Goal: Use online tool/utility: Use online tool/utility

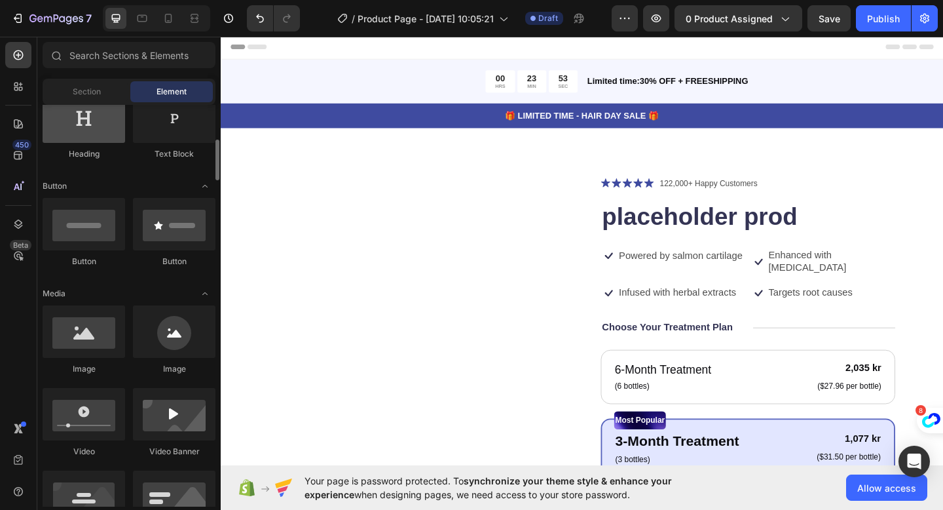
scroll to position [252, 0]
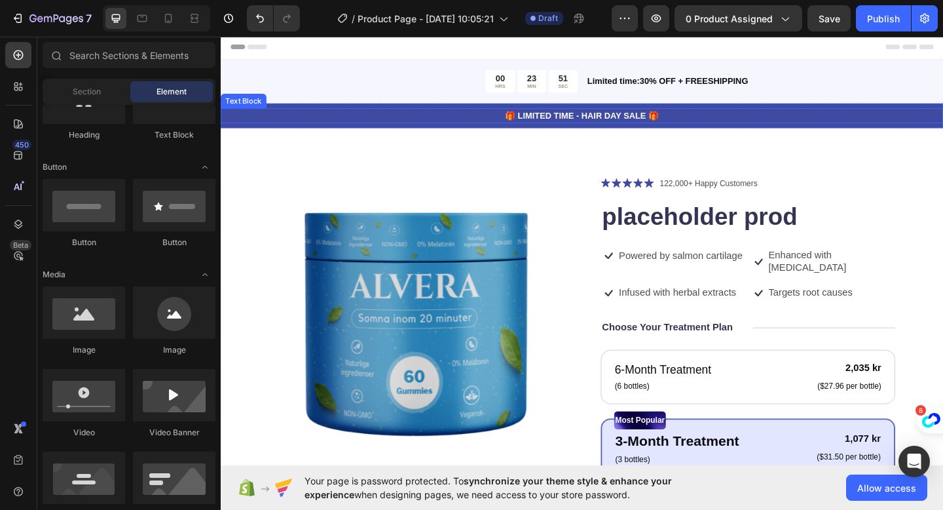
click at [332, 126] on p "🎁 LIMITED TIME - HAIR DAY SALE 🎁" at bounding box center [613, 123] width 783 height 14
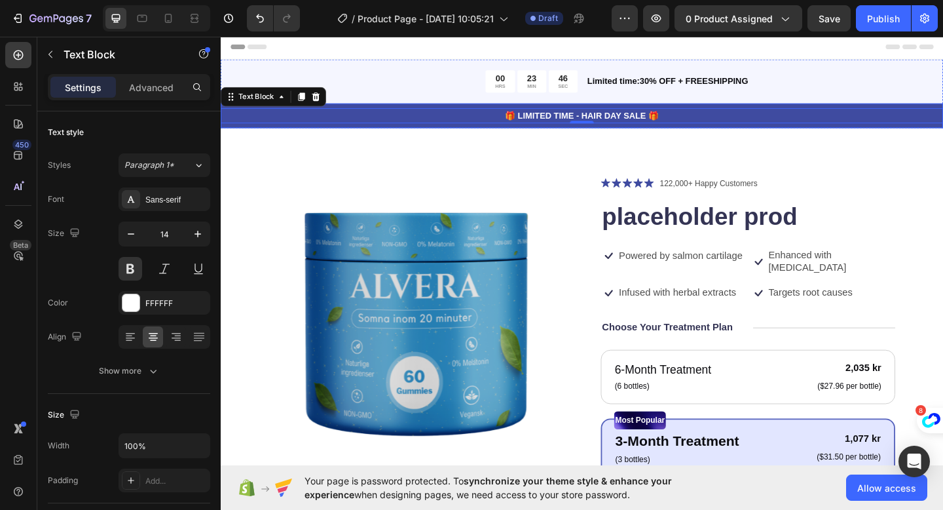
click at [269, 134] on div "🎁 LIMITED TIME - HAIR DAY SALE 🎁 Text Block 0 Row" at bounding box center [614, 122] width 786 height 27
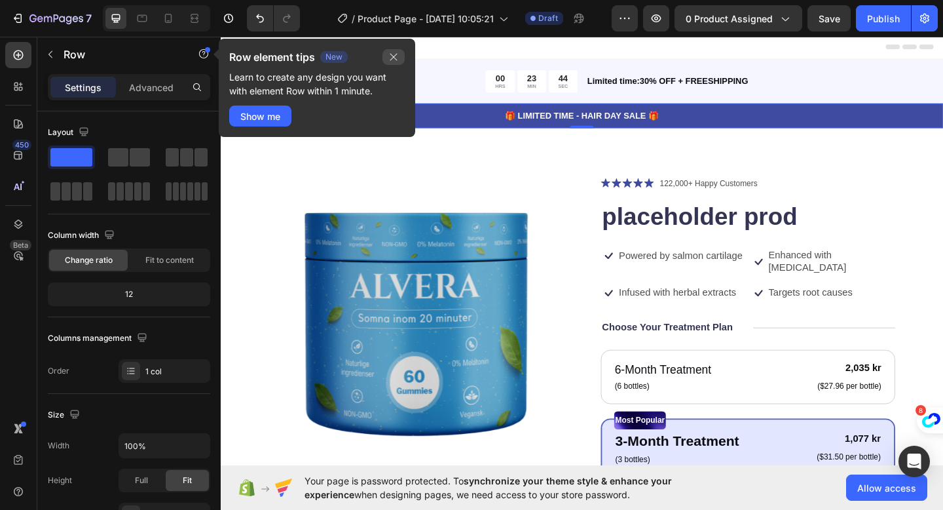
click at [390, 58] on icon "button" at bounding box center [393, 57] width 10 height 10
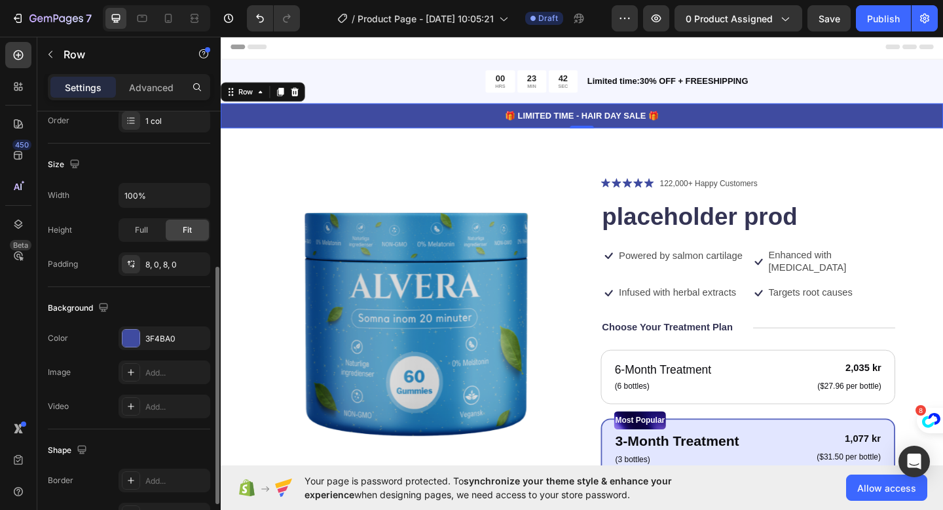
scroll to position [312, 0]
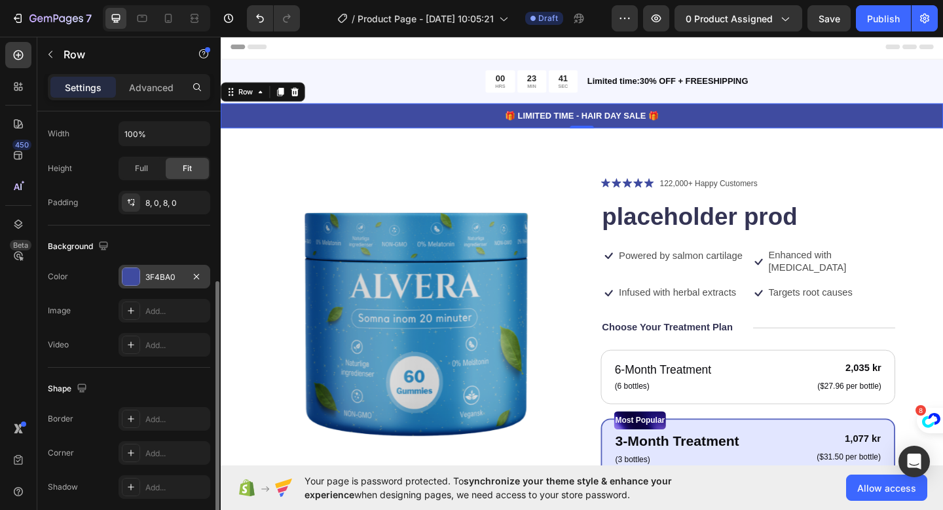
click at [128, 286] on div "3F4BA0" at bounding box center [165, 277] width 92 height 24
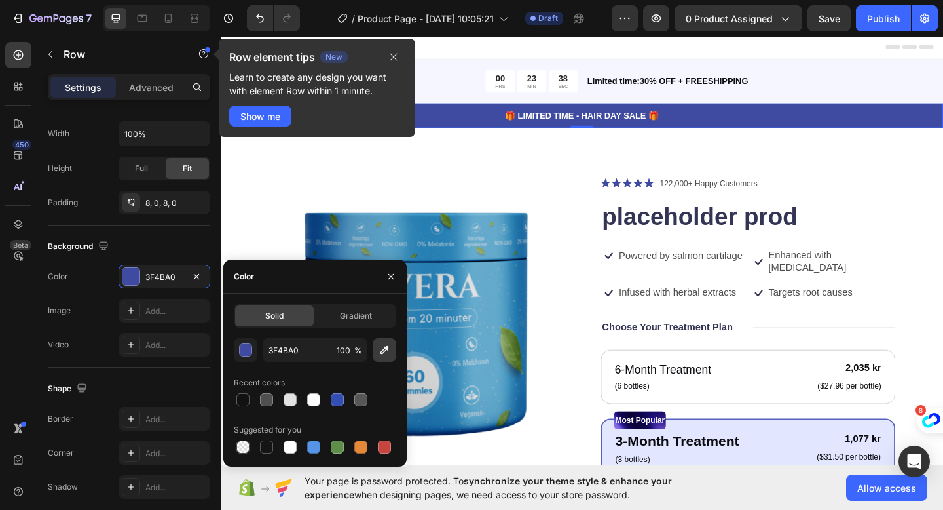
click at [386, 352] on icon "button" at bounding box center [384, 349] width 13 height 13
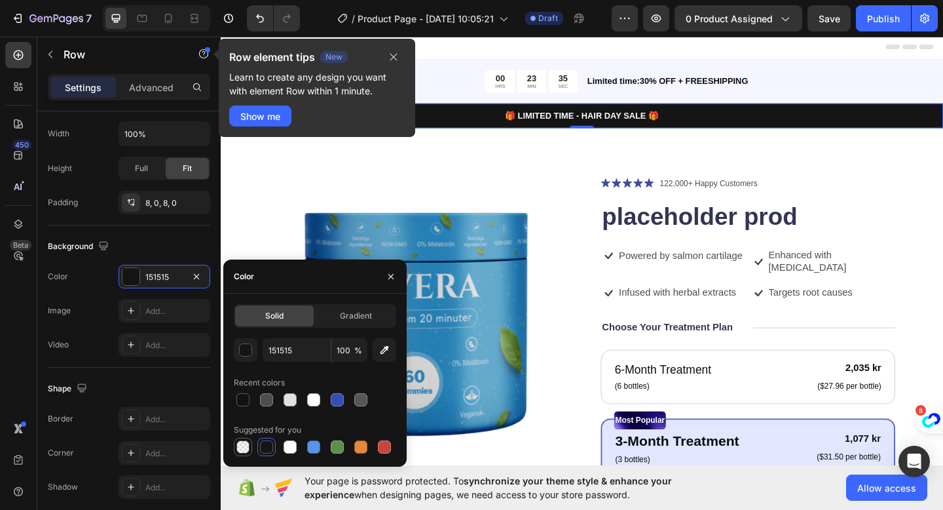
click at [244, 448] on div at bounding box center [242, 446] width 13 height 13
type input "000000"
type input "0"
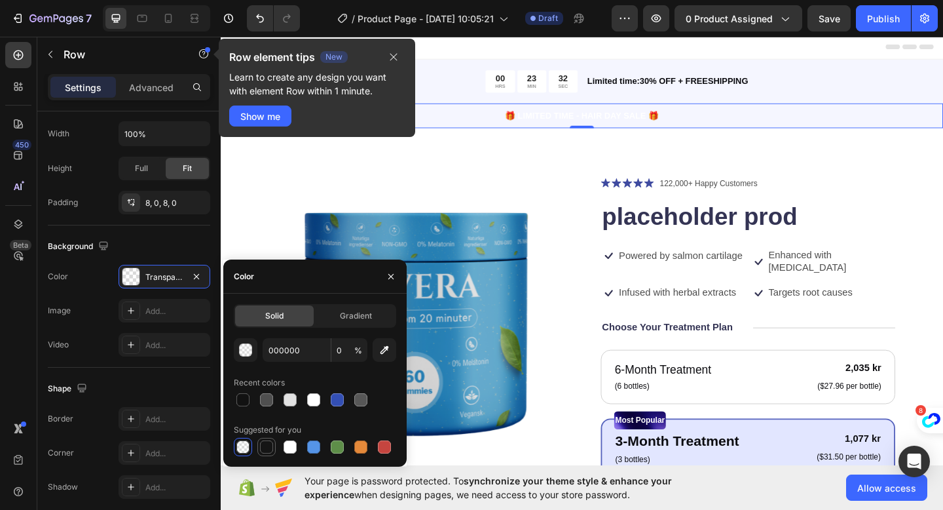
click at [270, 448] on div at bounding box center [266, 446] width 13 height 13
type input "151515"
type input "100"
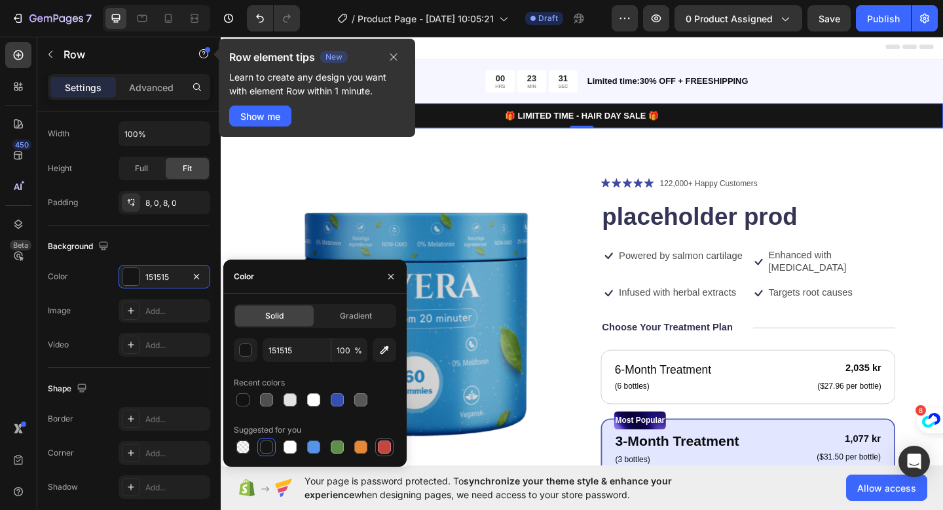
click at [382, 449] on div at bounding box center [384, 446] width 13 height 13
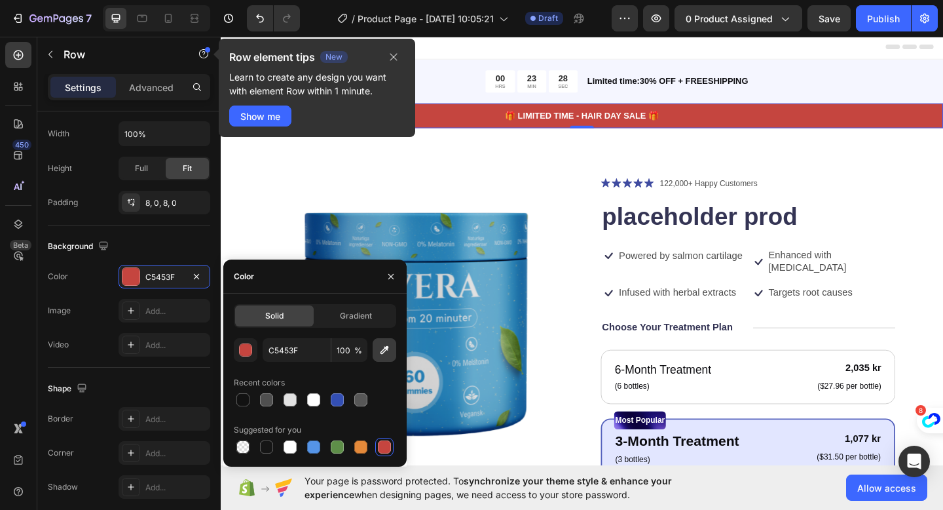
click at [382, 352] on icon "button" at bounding box center [384, 349] width 13 height 13
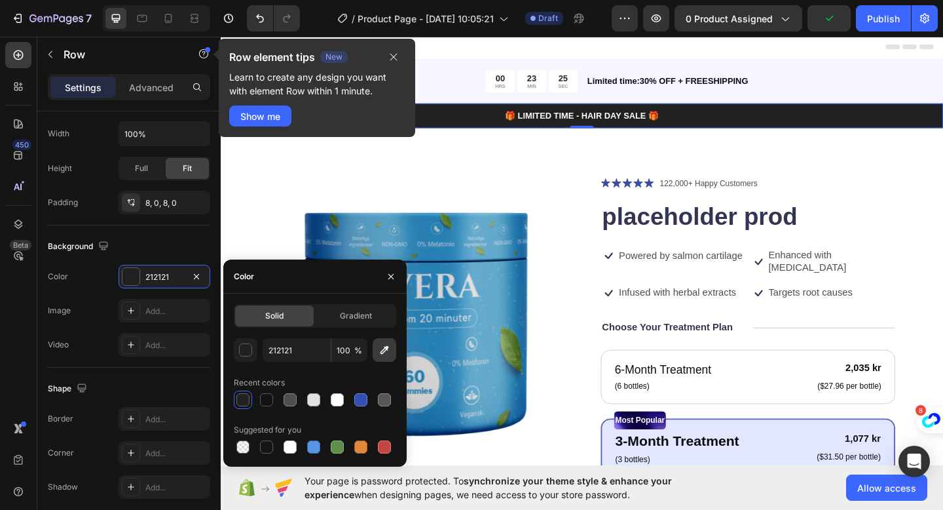
click at [384, 349] on icon "button" at bounding box center [384, 349] width 13 height 13
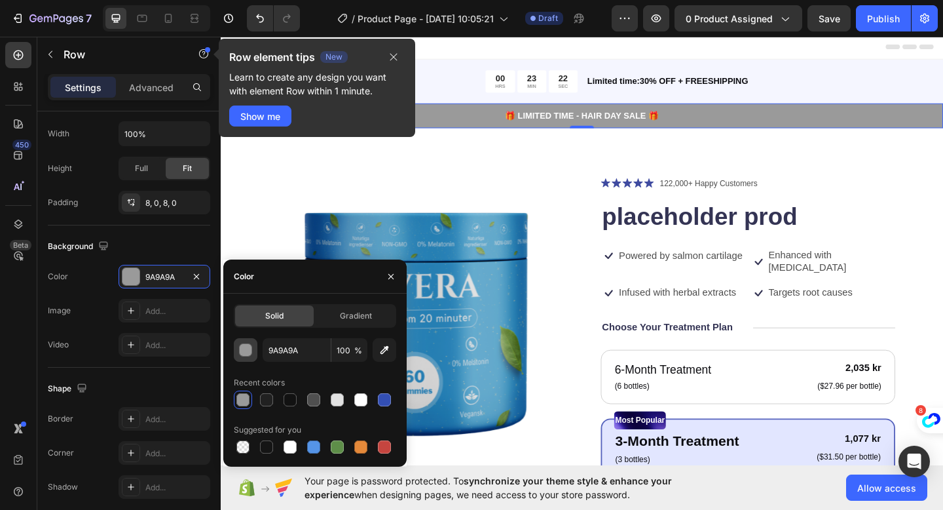
click at [248, 350] on div "button" at bounding box center [246, 350] width 13 height 13
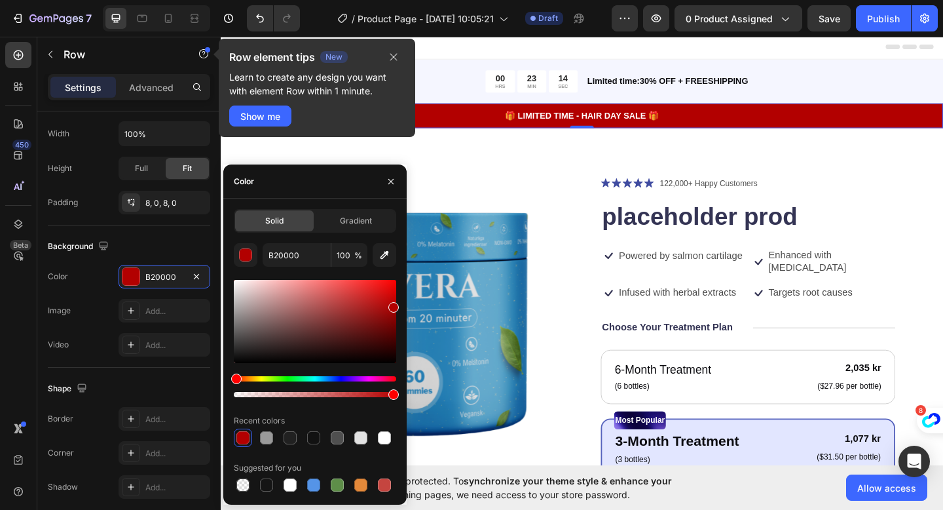
drag, startPoint x: 235, startPoint y: 316, endPoint x: 404, endPoint y: 304, distance: 169.4
click at [404, 304] on div "Solid Gradient B20000 100 % Recent colors Suggested for you" at bounding box center [314, 351] width 183 height 285
click at [396, 308] on div at bounding box center [393, 310] width 10 height 10
click at [398, 305] on div at bounding box center [393, 307] width 10 height 10
drag, startPoint x: 396, startPoint y: 308, endPoint x: 403, endPoint y: 305, distance: 8.2
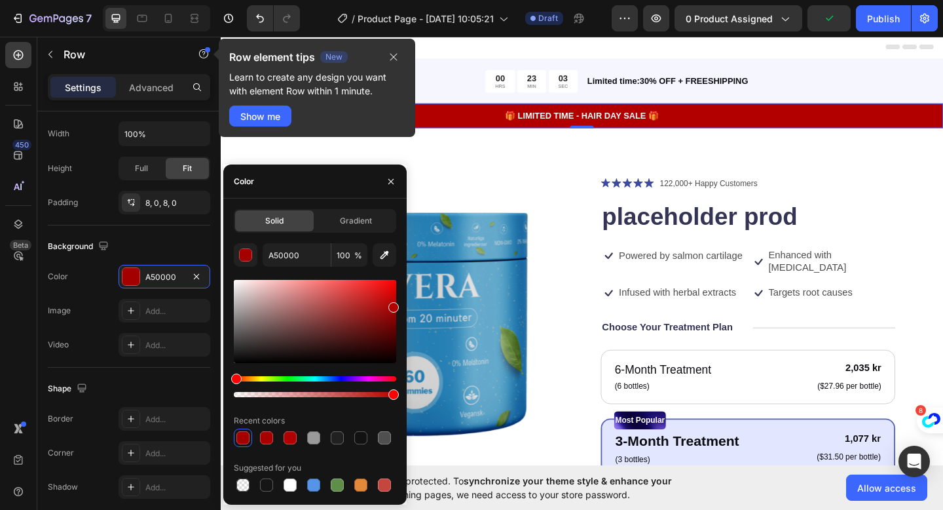
click at [403, 305] on div "Solid Gradient A50000 100 % Recent colors Suggested for you" at bounding box center [314, 351] width 183 height 285
type input "B20000"
drag, startPoint x: 303, startPoint y: 257, endPoint x: 262, endPoint y: 254, distance: 40.7
click at [262, 255] on div "B20000 100 %" at bounding box center [315, 255] width 162 height 24
drag, startPoint x: 302, startPoint y: 257, endPoint x: 265, endPoint y: 257, distance: 36.7
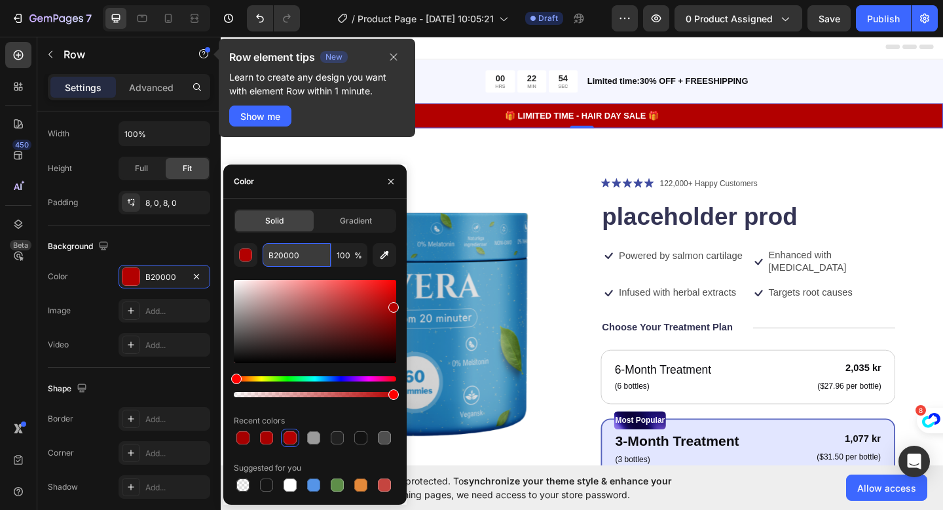
click at [265, 257] on input "B20000" at bounding box center [297, 255] width 68 height 24
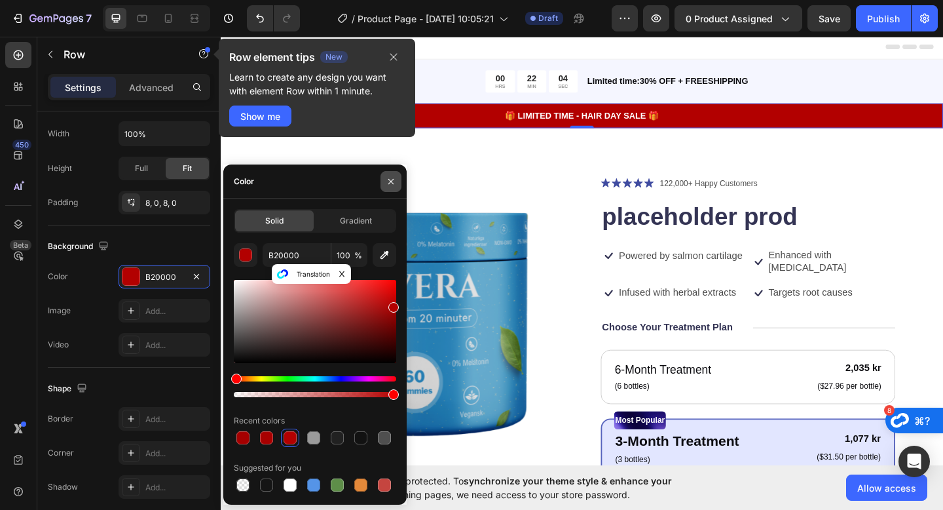
click at [392, 183] on icon "button" at bounding box center [390, 180] width 5 height 5
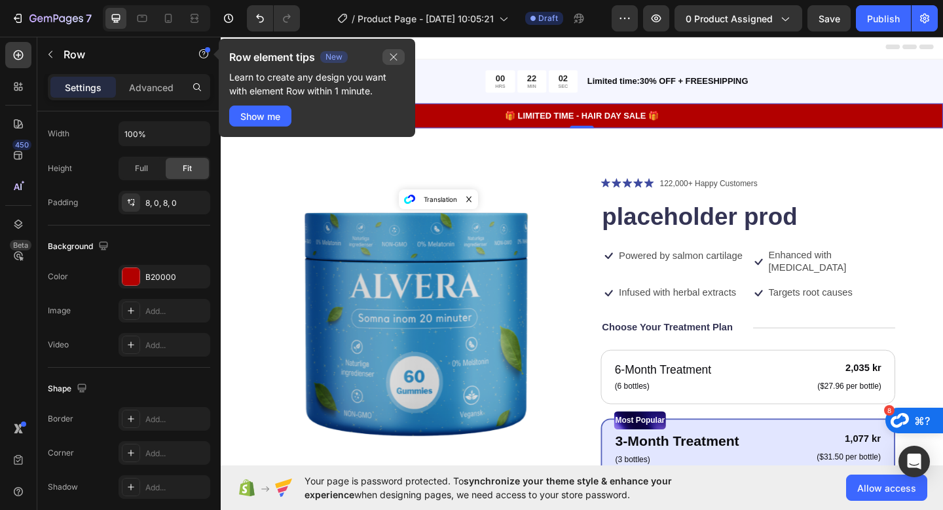
drag, startPoint x: 392, startPoint y: 55, endPoint x: 186, endPoint y: 22, distance: 208.3
click at [392, 55] on icon "button" at bounding box center [393, 57] width 7 height 7
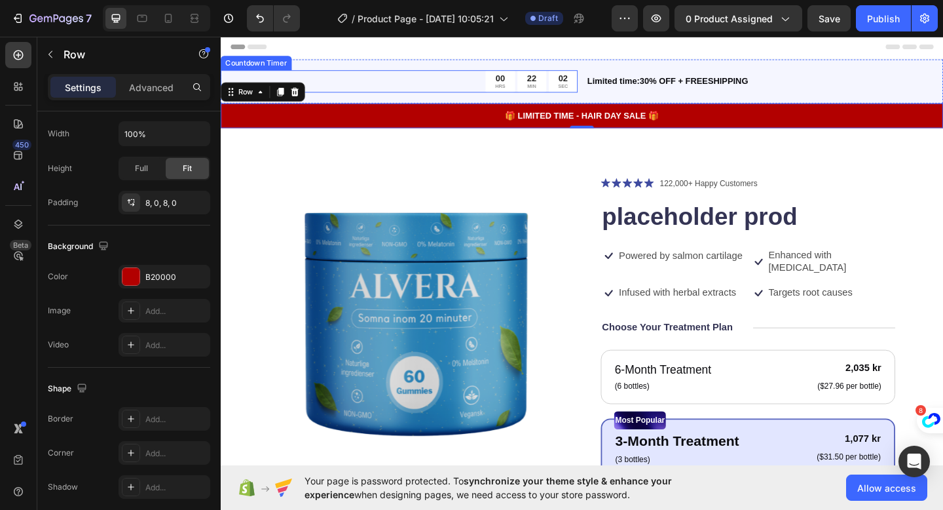
click at [391, 81] on div "00 HRS 22 MIN 02 SEC" at bounding box center [415, 85] width 388 height 24
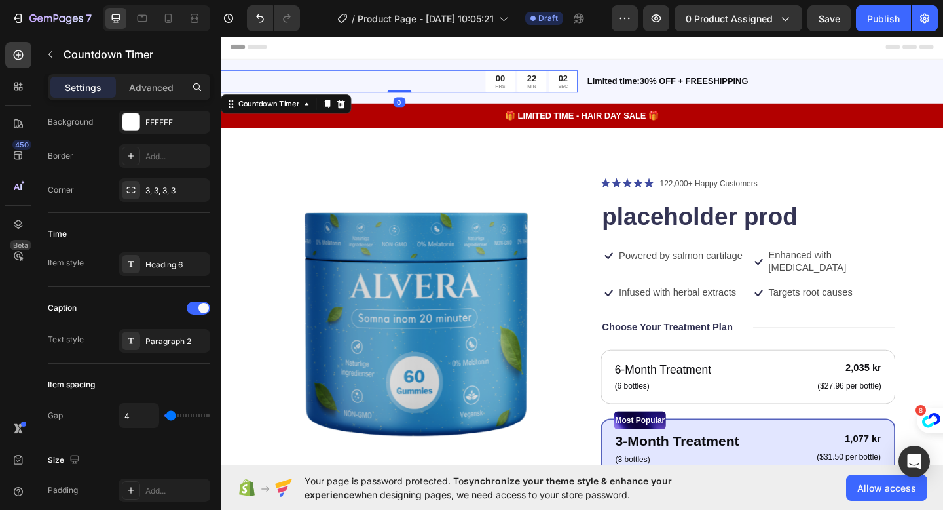
scroll to position [0, 0]
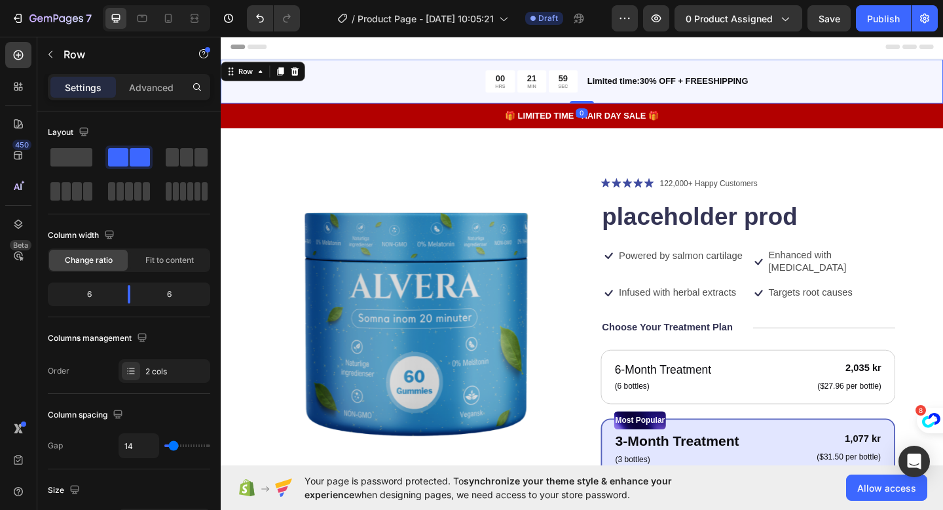
click at [629, 100] on div "00 HRS 21 MIN 59 SEC Countdown Timer Limited time:30% OFF + FREESHIPPING Text B…" at bounding box center [614, 86] width 786 height 48
click at [447, 102] on div "00 HRS 21 MIN 34 SEC Countdown Timer Limited time:30% OFF + FREESHIPPING Text B…" at bounding box center [614, 86] width 786 height 48
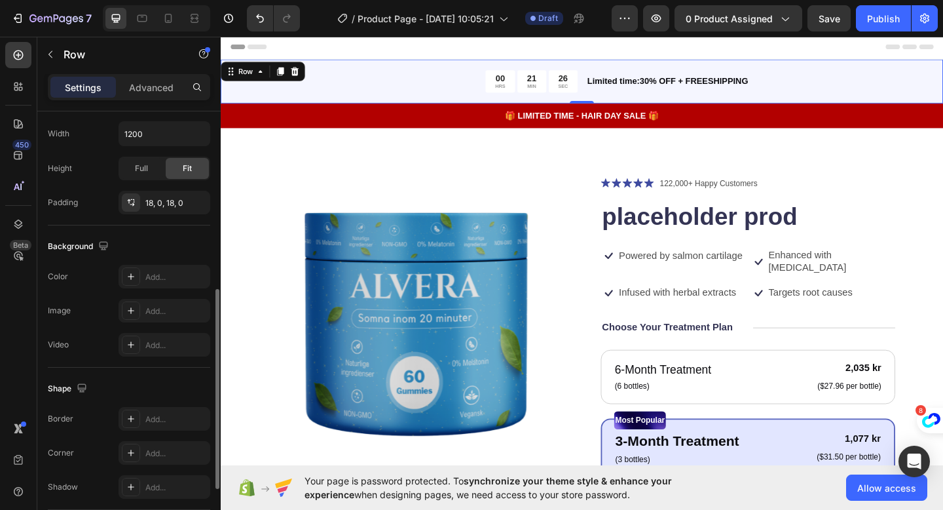
scroll to position [388, 0]
click at [128, 274] on icon at bounding box center [131, 275] width 7 height 7
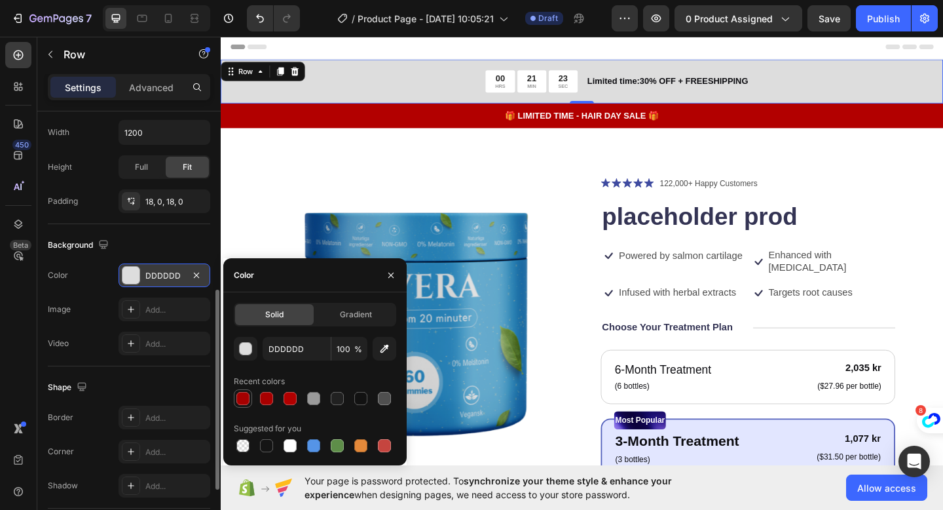
click at [240, 400] on div at bounding box center [242, 398] width 13 height 13
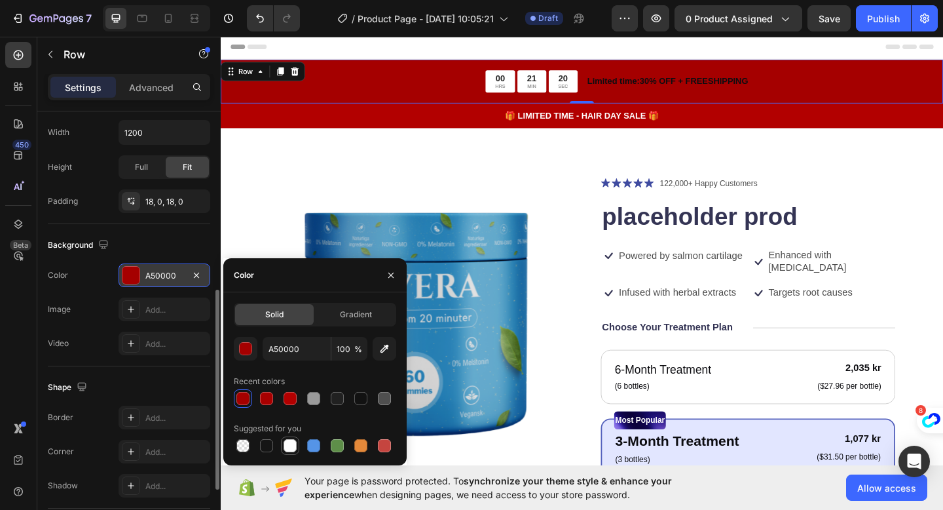
click at [291, 447] on div at bounding box center [290, 445] width 13 height 13
type input "FFFFFF"
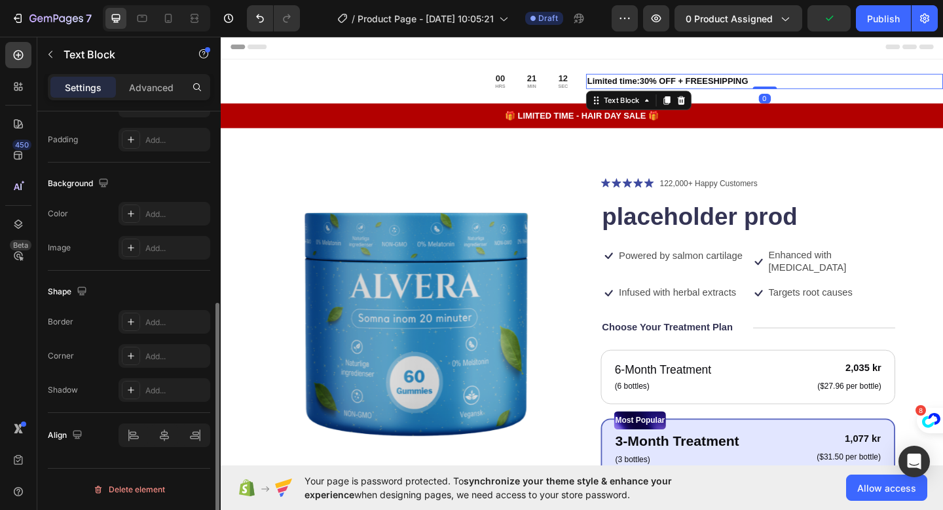
scroll to position [0, 0]
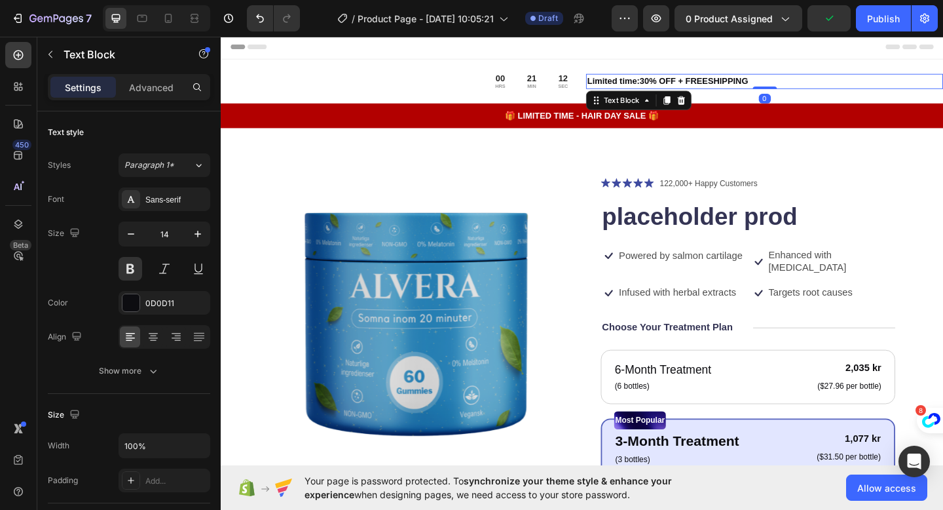
click at [663, 84] on p "Limited time:30% OFF + FREESHIPPING" at bounding box center [813, 86] width 386 height 14
click at [662, 108] on div "Text Block" at bounding box center [657, 106] width 45 height 12
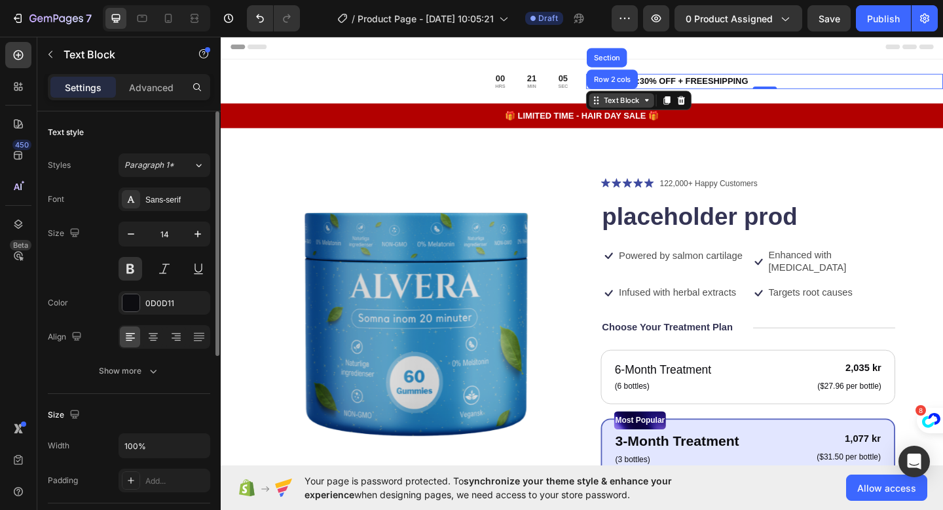
click at [662, 108] on div "Text Block" at bounding box center [657, 106] width 45 height 12
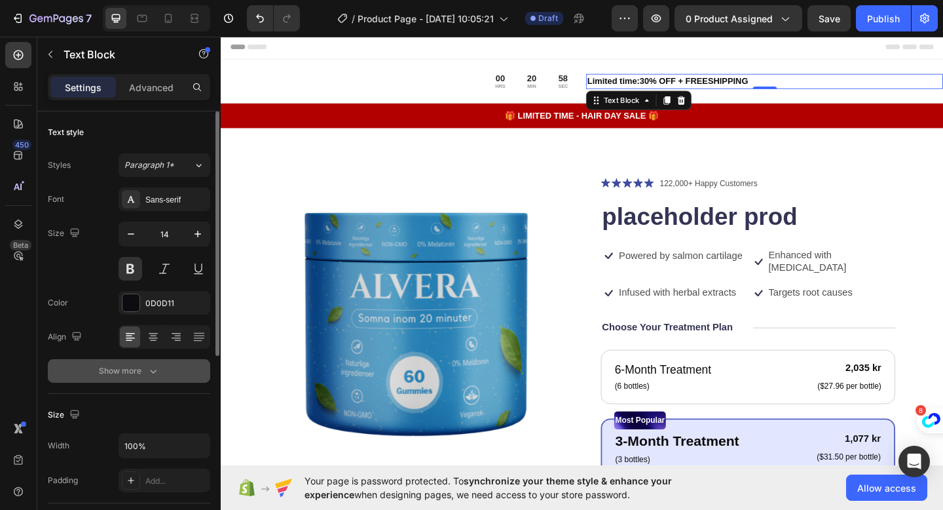
click at [125, 372] on div "Show more" at bounding box center [129, 370] width 61 height 13
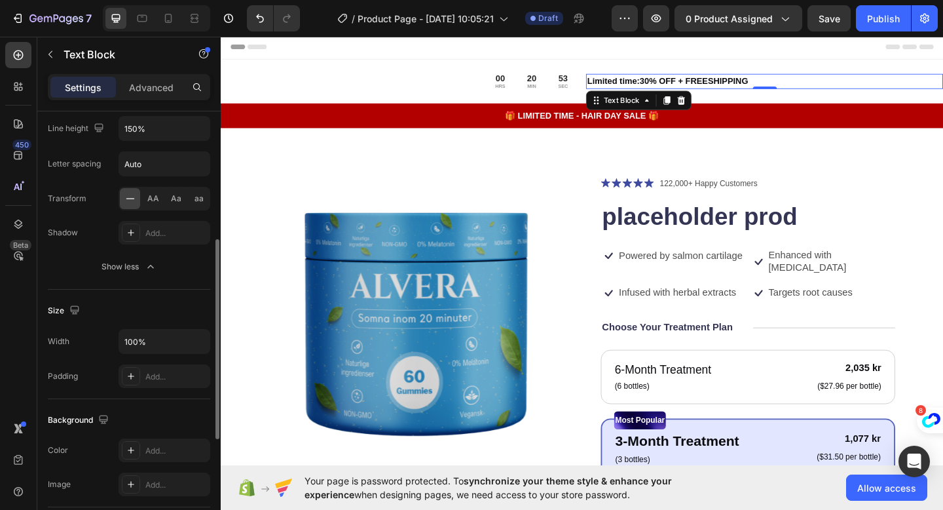
scroll to position [278, 0]
click at [130, 256] on button "Show less" at bounding box center [129, 266] width 162 height 24
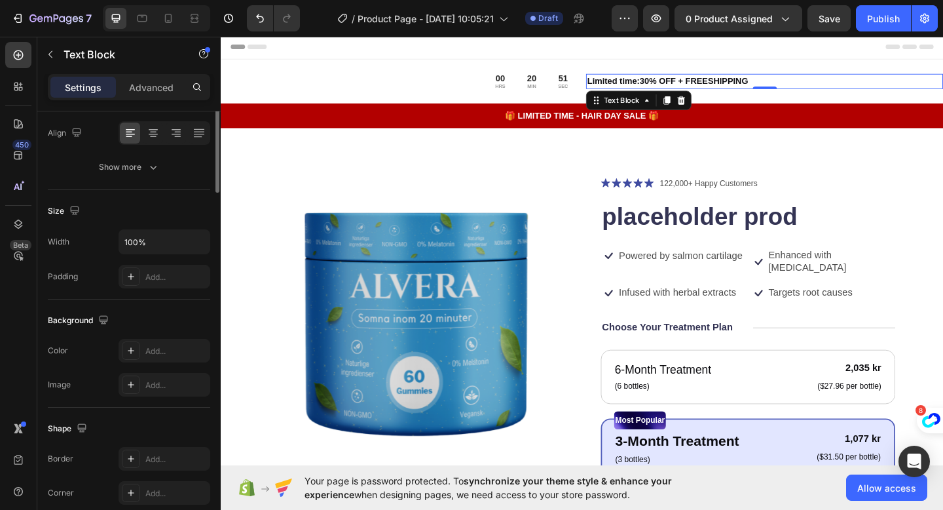
scroll to position [0, 0]
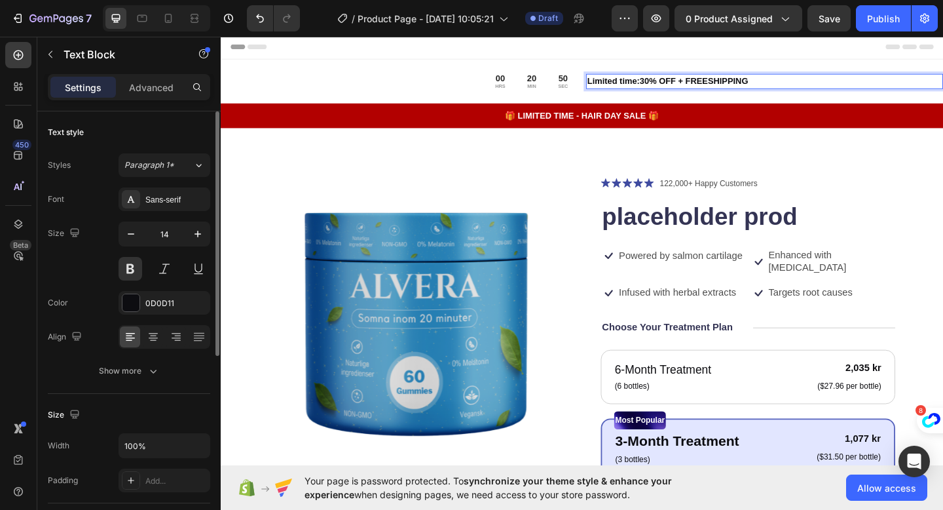
click at [696, 84] on p "Limited time:30% OFF + FREESHIPPING" at bounding box center [813, 86] width 386 height 14
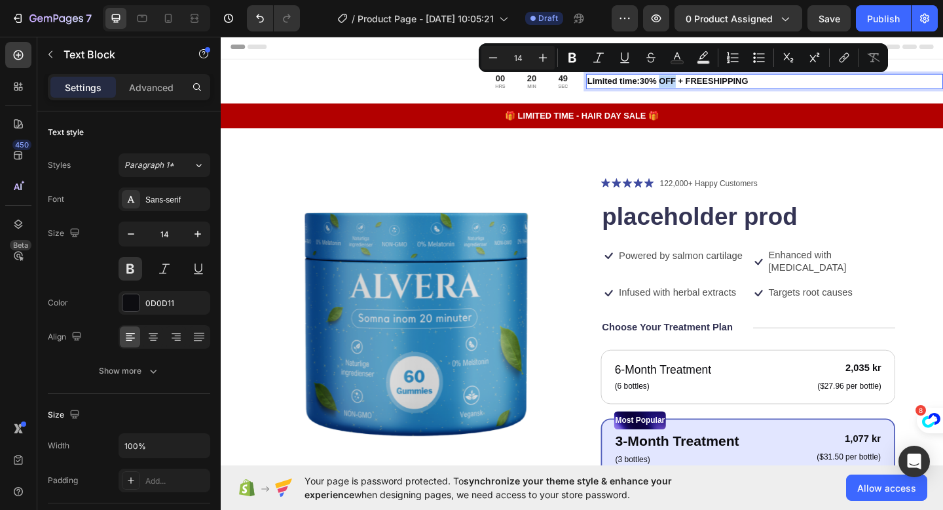
click at [714, 86] on p "Limited time:30% OFF + FREESHIPPING" at bounding box center [813, 86] width 386 height 14
drag, startPoint x: 800, startPoint y: 86, endPoint x: 622, endPoint y: 89, distance: 178.2
click at [622, 89] on p "Limited time:30% OFF + FREESHIPPING" at bounding box center [813, 86] width 386 height 14
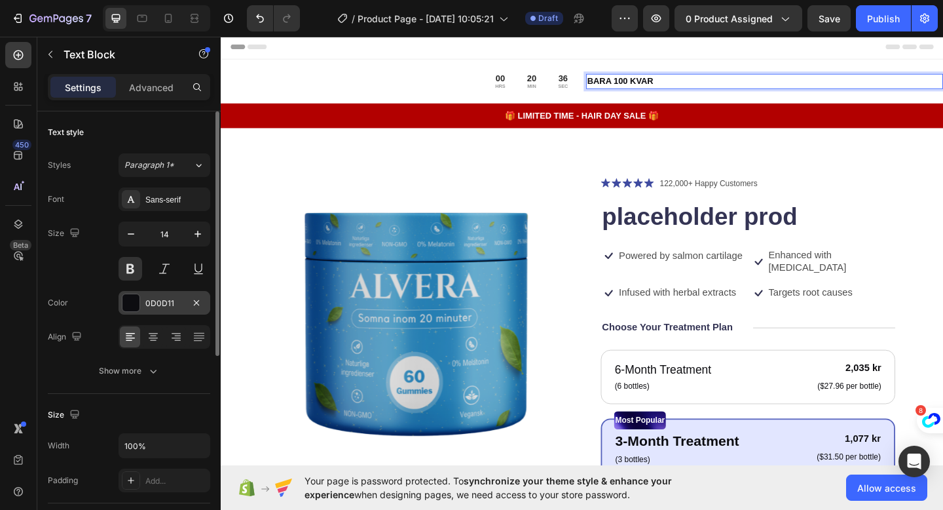
click at [134, 306] on div at bounding box center [130, 302] width 17 height 17
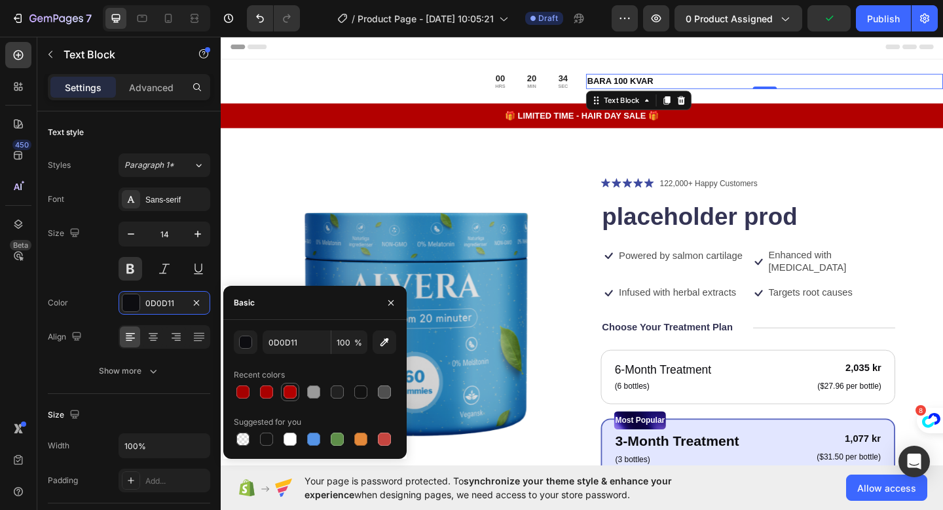
click at [282, 392] on div at bounding box center [290, 392] width 16 height 16
click at [263, 397] on div at bounding box center [266, 391] width 13 height 13
click at [246, 388] on div at bounding box center [242, 391] width 13 height 13
click at [270, 396] on div at bounding box center [266, 391] width 13 height 13
click at [291, 391] on div at bounding box center [290, 391] width 13 height 13
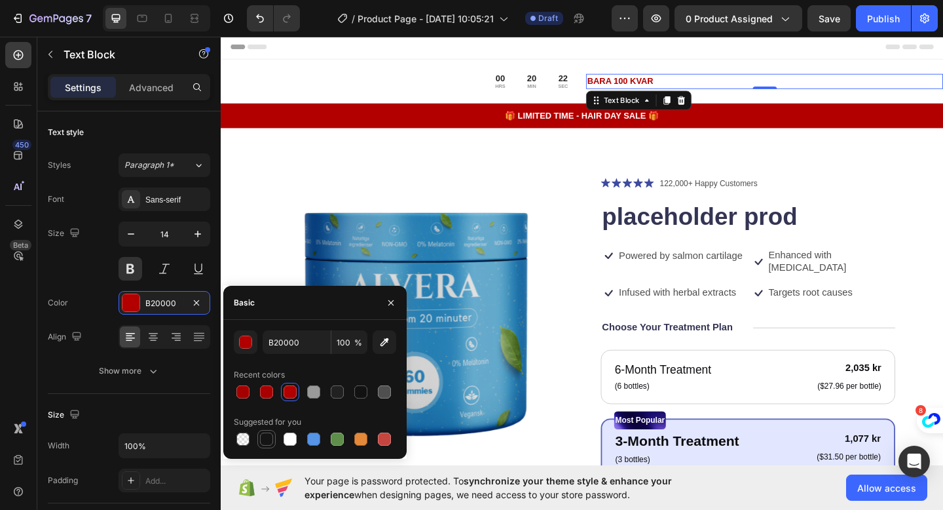
click at [268, 442] on div at bounding box center [266, 438] width 13 height 13
type input "151515"
click at [388, 307] on icon "button" at bounding box center [391, 302] width 10 height 10
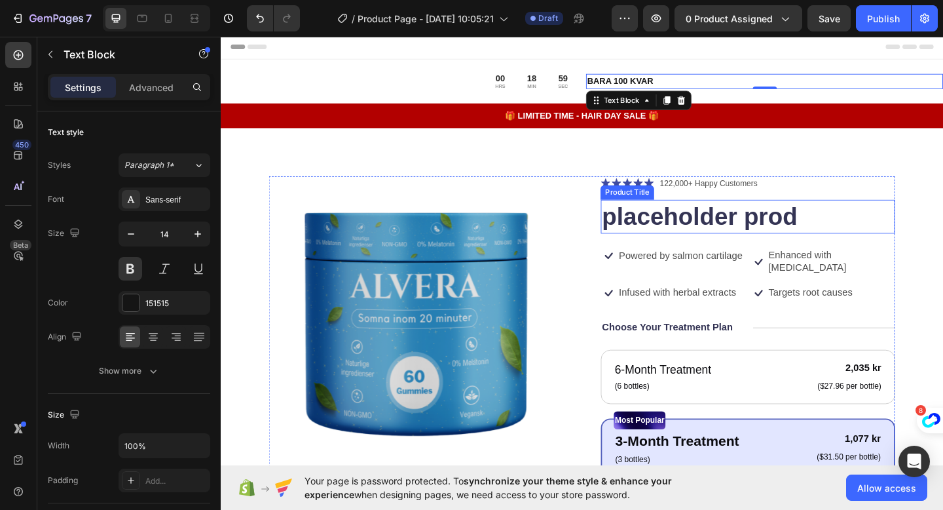
click at [684, 235] on h1 "placeholder prod" at bounding box center [794, 232] width 320 height 37
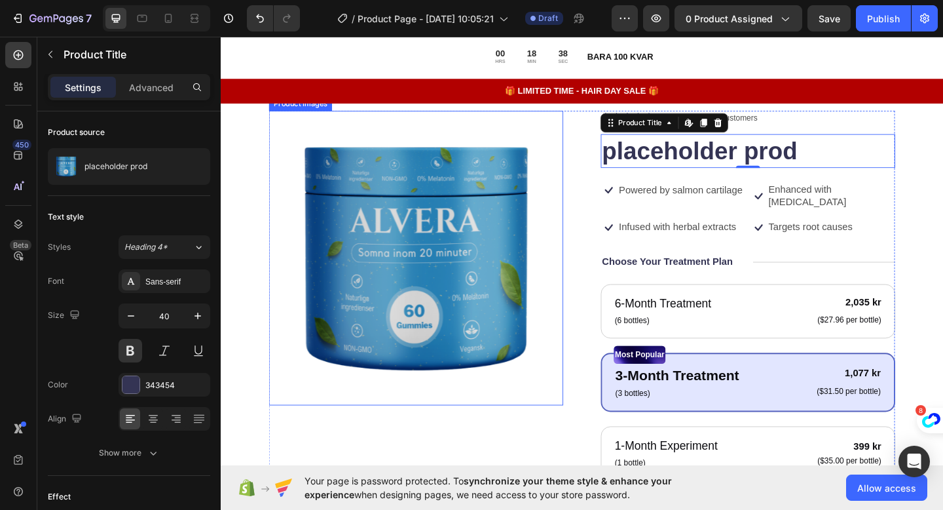
scroll to position [33, 0]
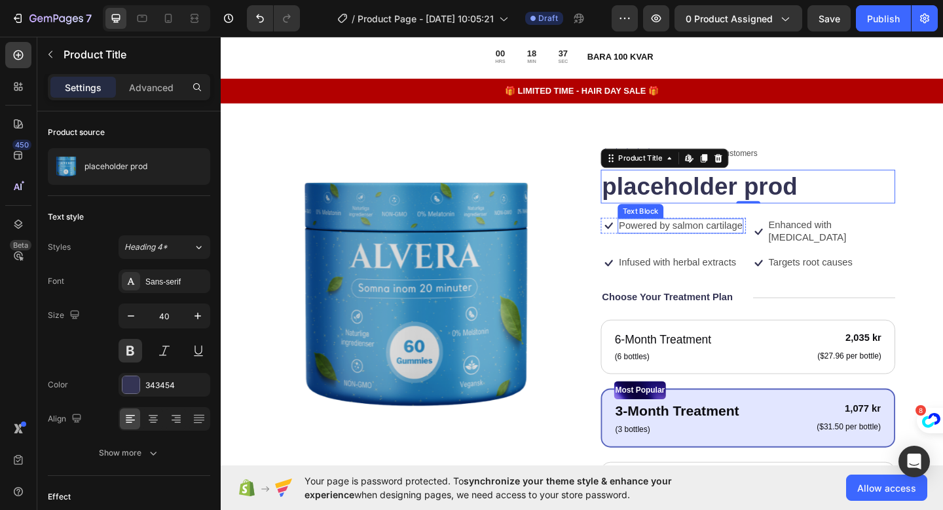
click at [707, 243] on p "Powered by salmon cartilage" at bounding box center [721, 243] width 134 height 14
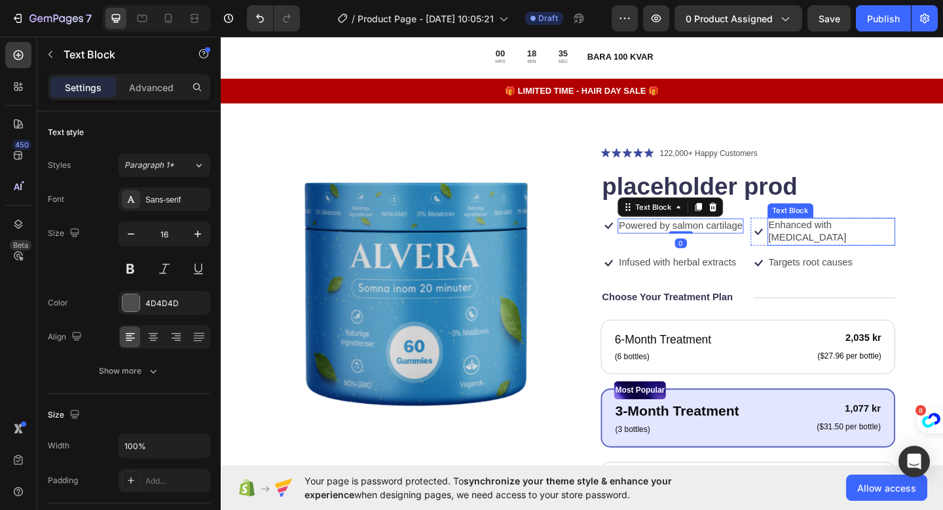
click at [844, 239] on p "Enhanced with [MEDICAL_DATA]" at bounding box center [885, 249] width 137 height 28
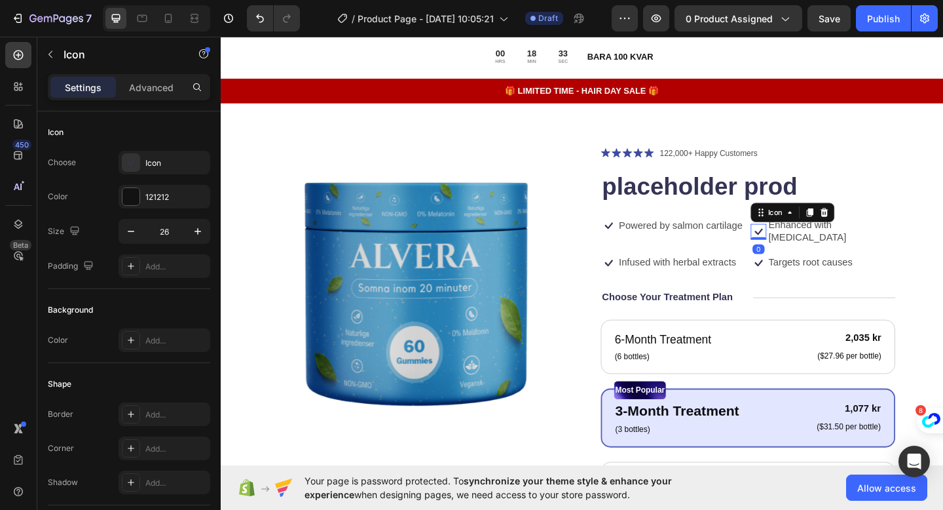
click at [808, 245] on icon at bounding box center [805, 248] width 17 height 17
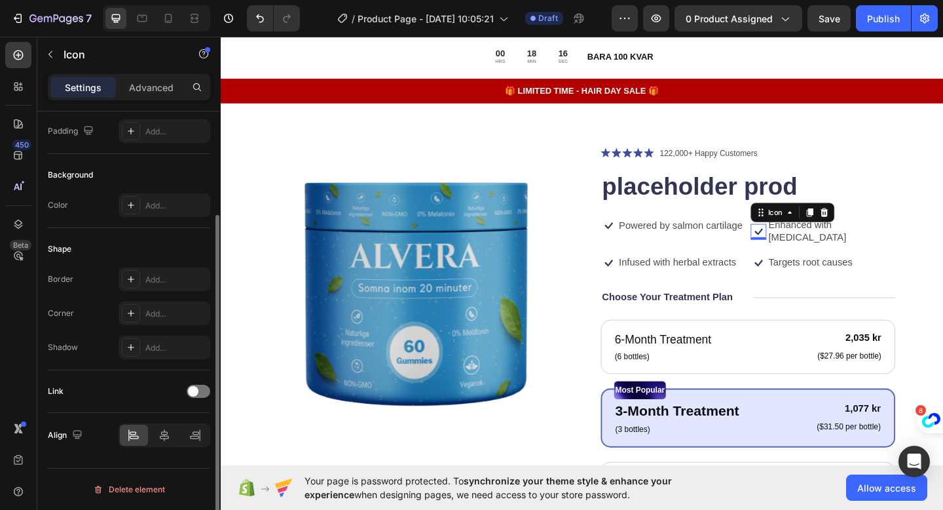
scroll to position [0, 0]
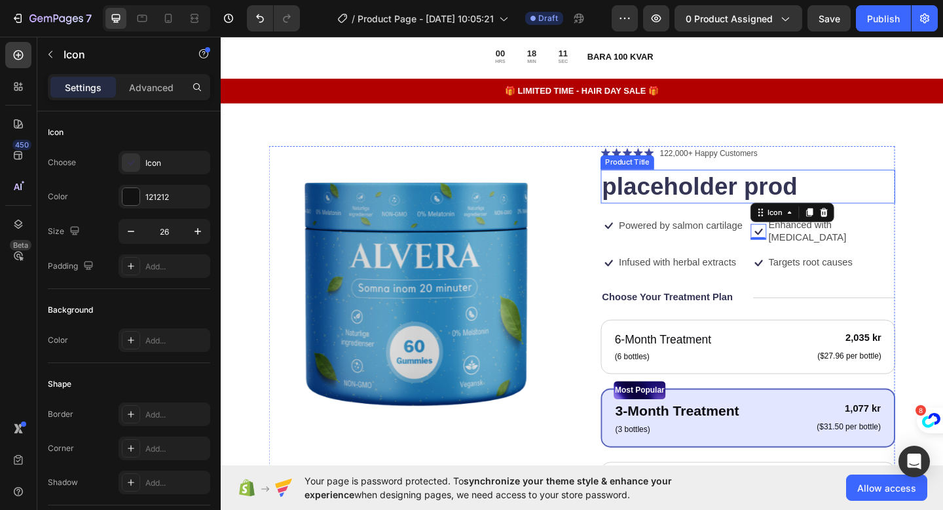
click at [673, 204] on h1 "placeholder prod" at bounding box center [794, 199] width 320 height 37
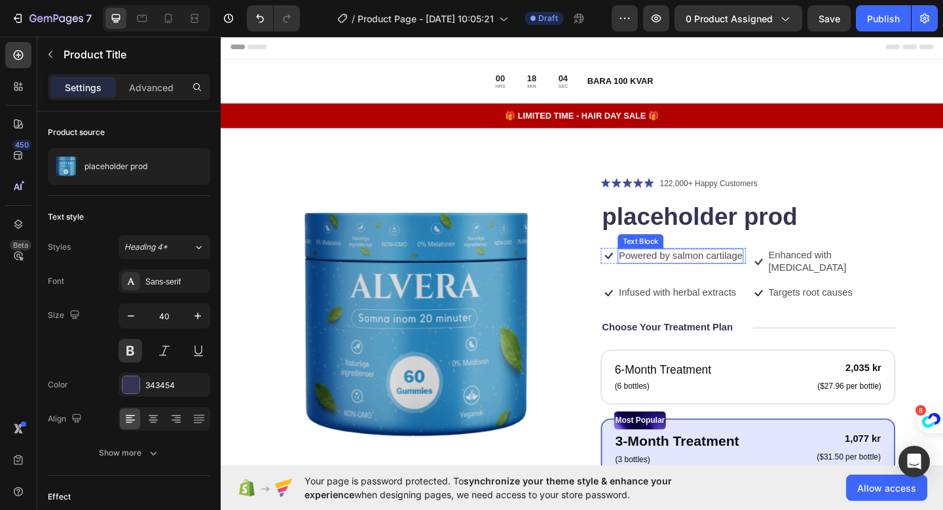
click at [753, 282] on div "Powered by salmon cartilage" at bounding box center [720, 275] width 137 height 16
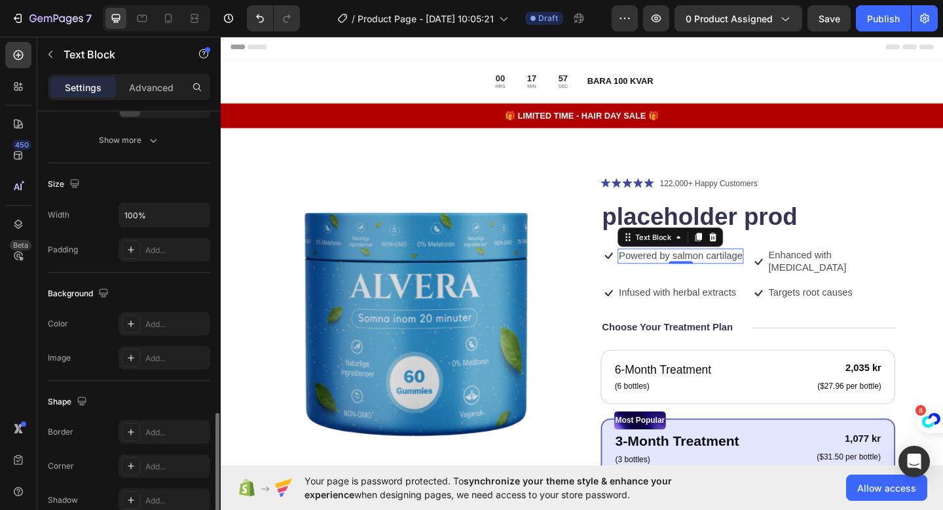
scroll to position [341, 0]
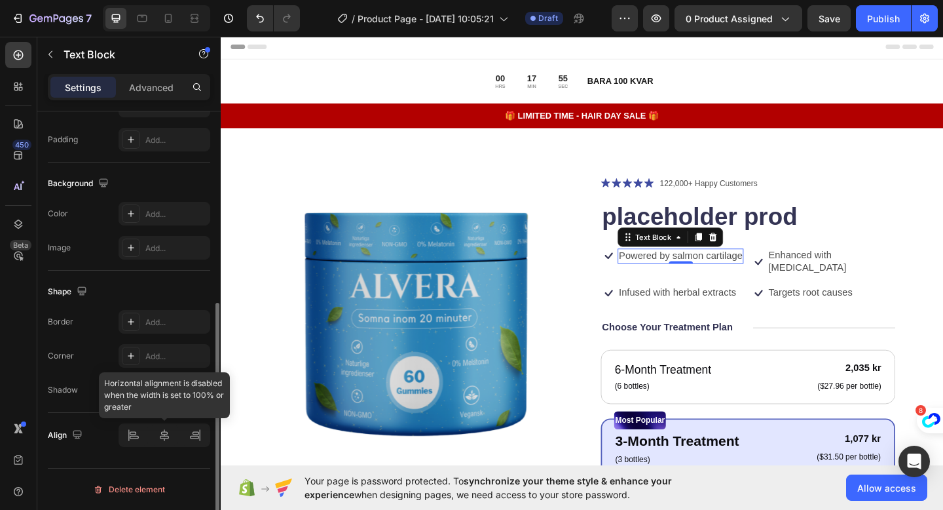
click at [135, 441] on div at bounding box center [165, 435] width 92 height 24
click at [185, 441] on div at bounding box center [165, 435] width 92 height 24
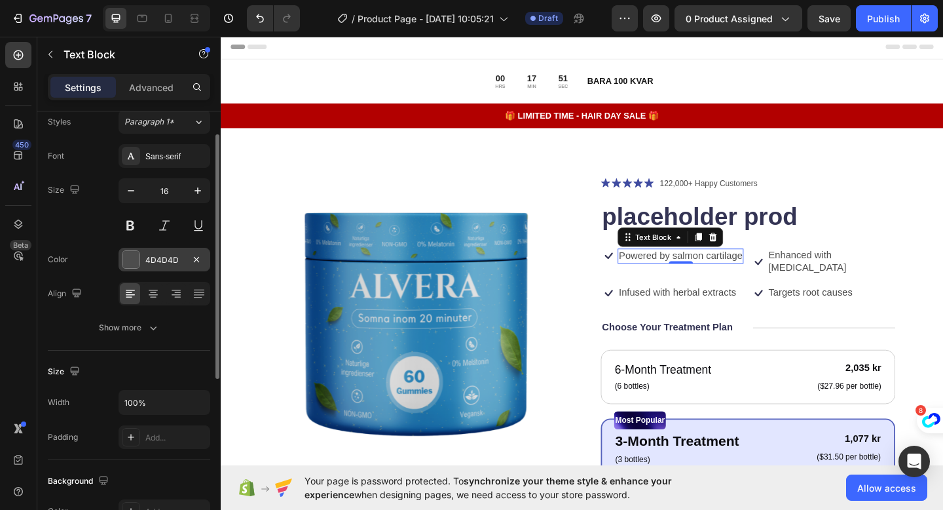
scroll to position [0, 0]
